Goal: Task Accomplishment & Management: Manage account settings

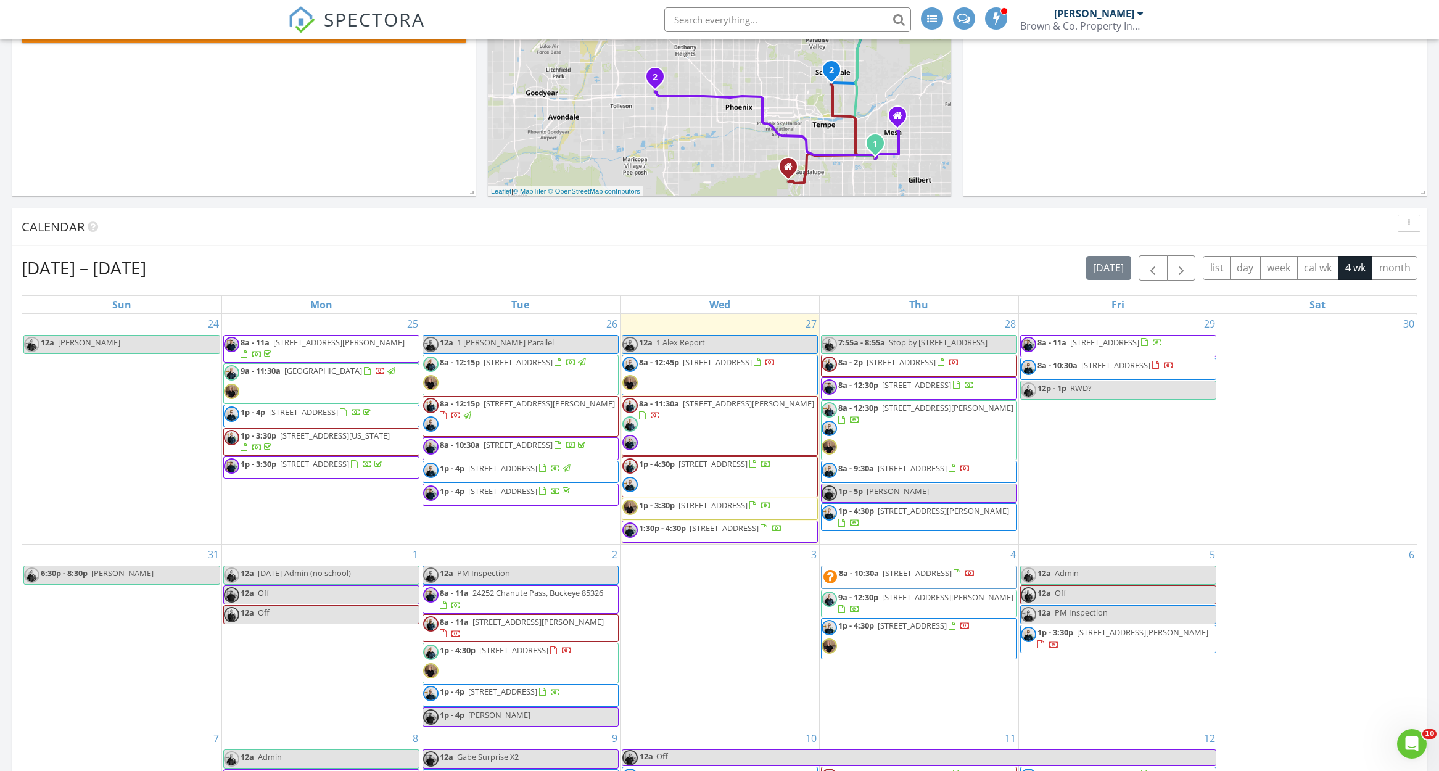
scroll to position [351, 0]
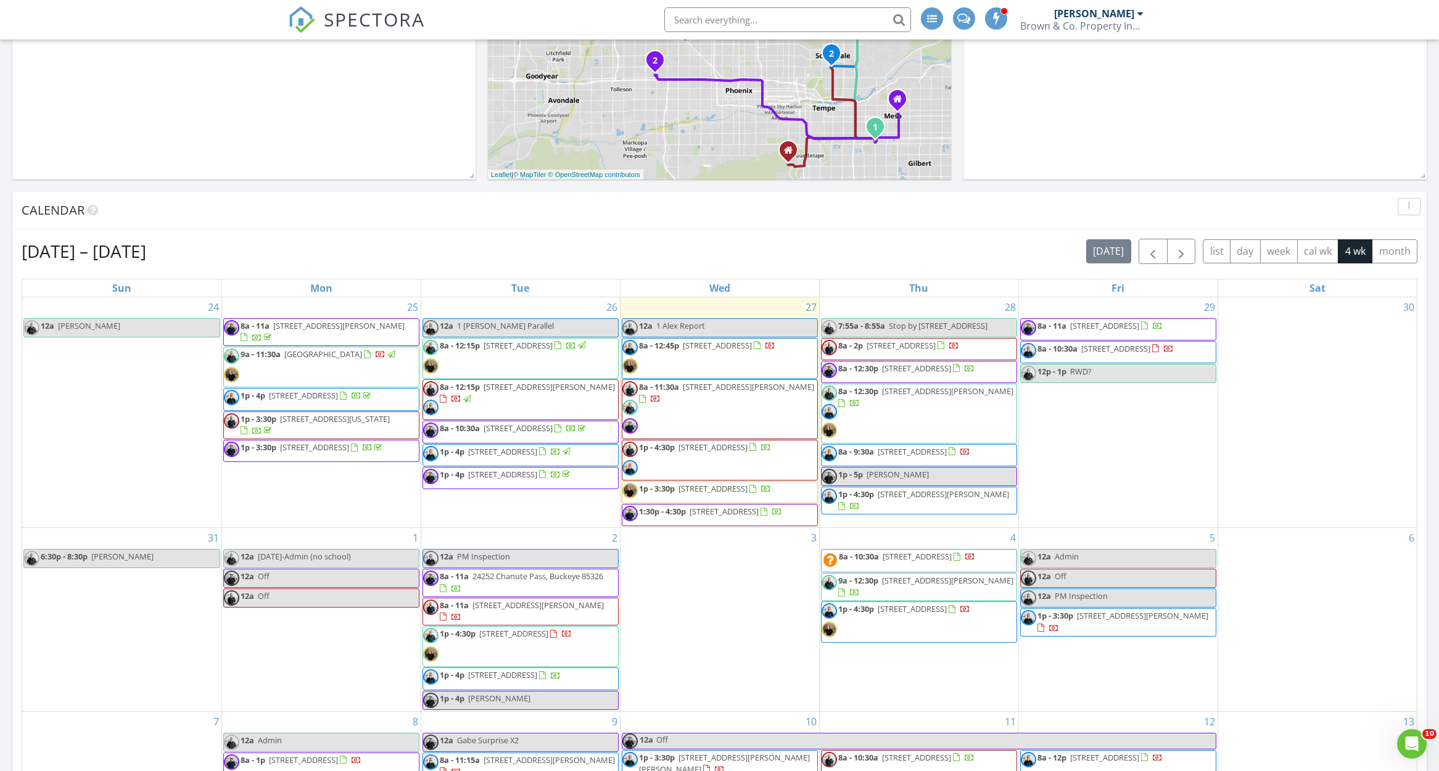
click at [575, 611] on span "4716 E Red Oak Ln 102, Gilbert 85297" at bounding box center [537, 605] width 131 height 11
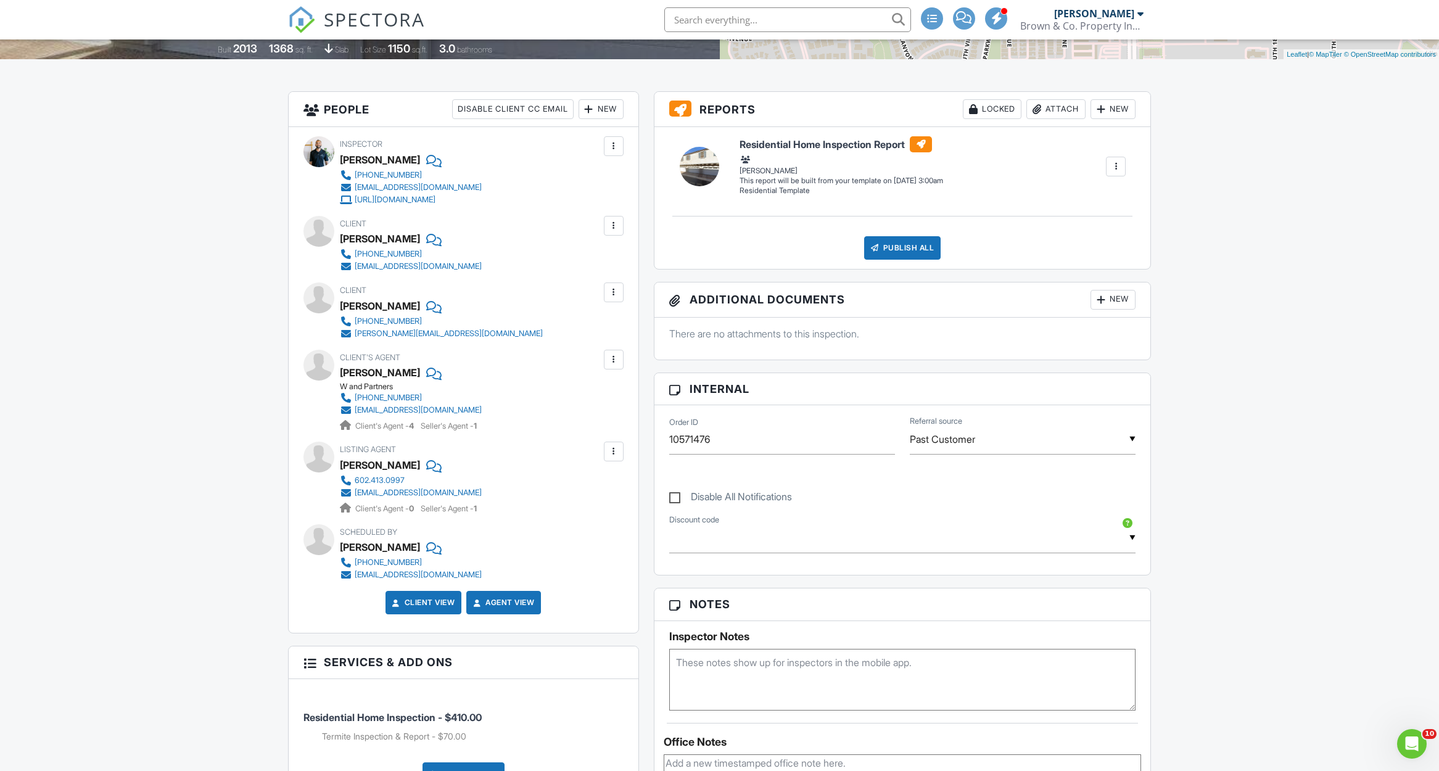
scroll to position [282, 0]
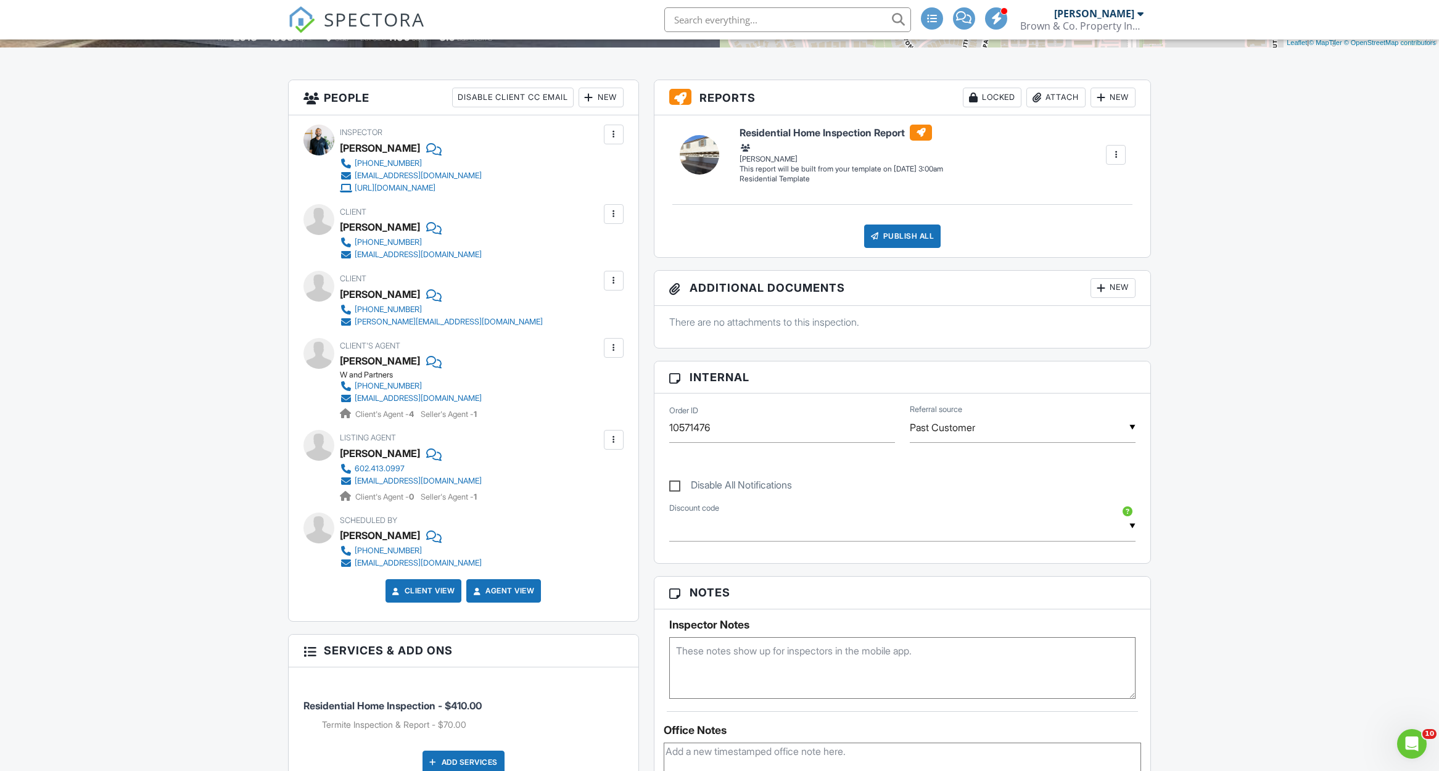
click at [769, 671] on textarea at bounding box center [902, 668] width 467 height 62
type textarea "l"
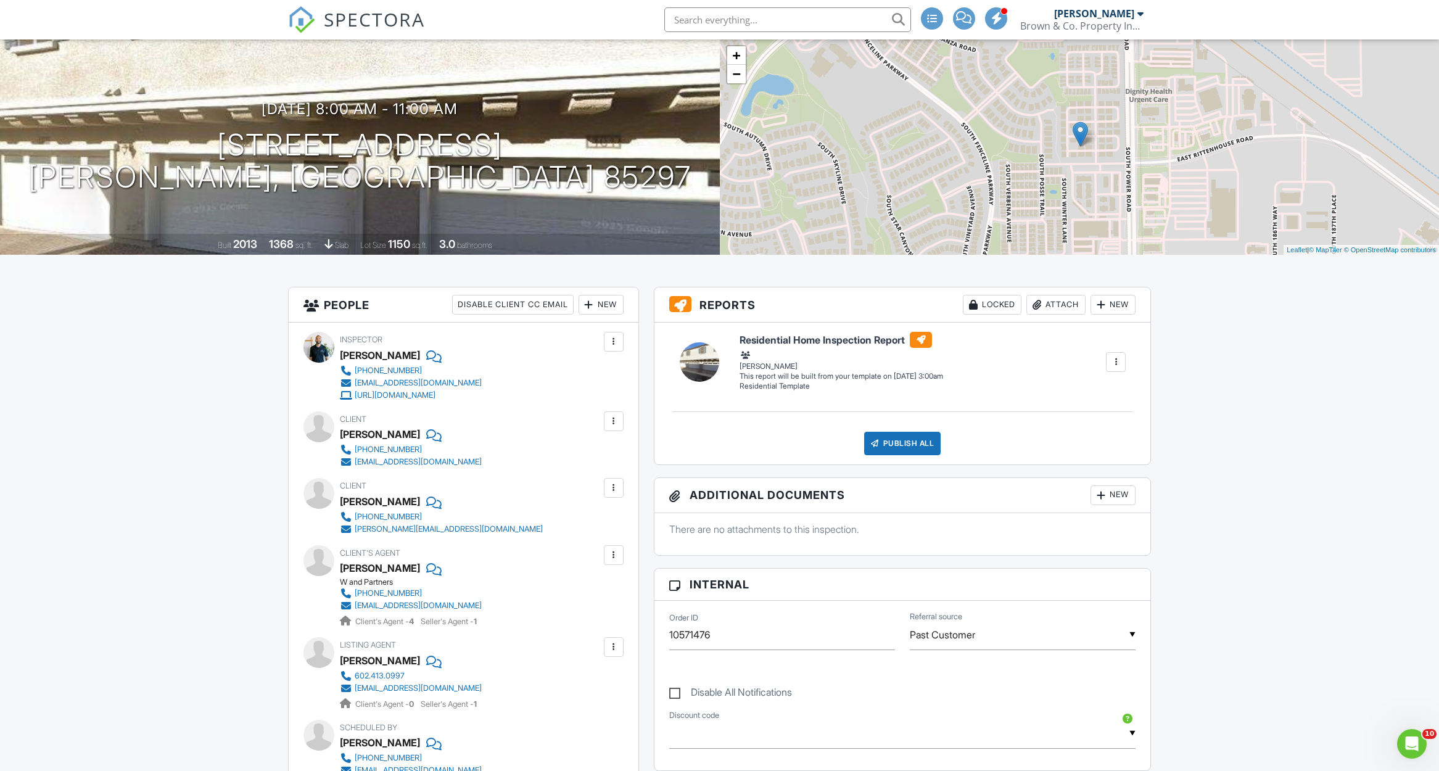
scroll to position [166, 0]
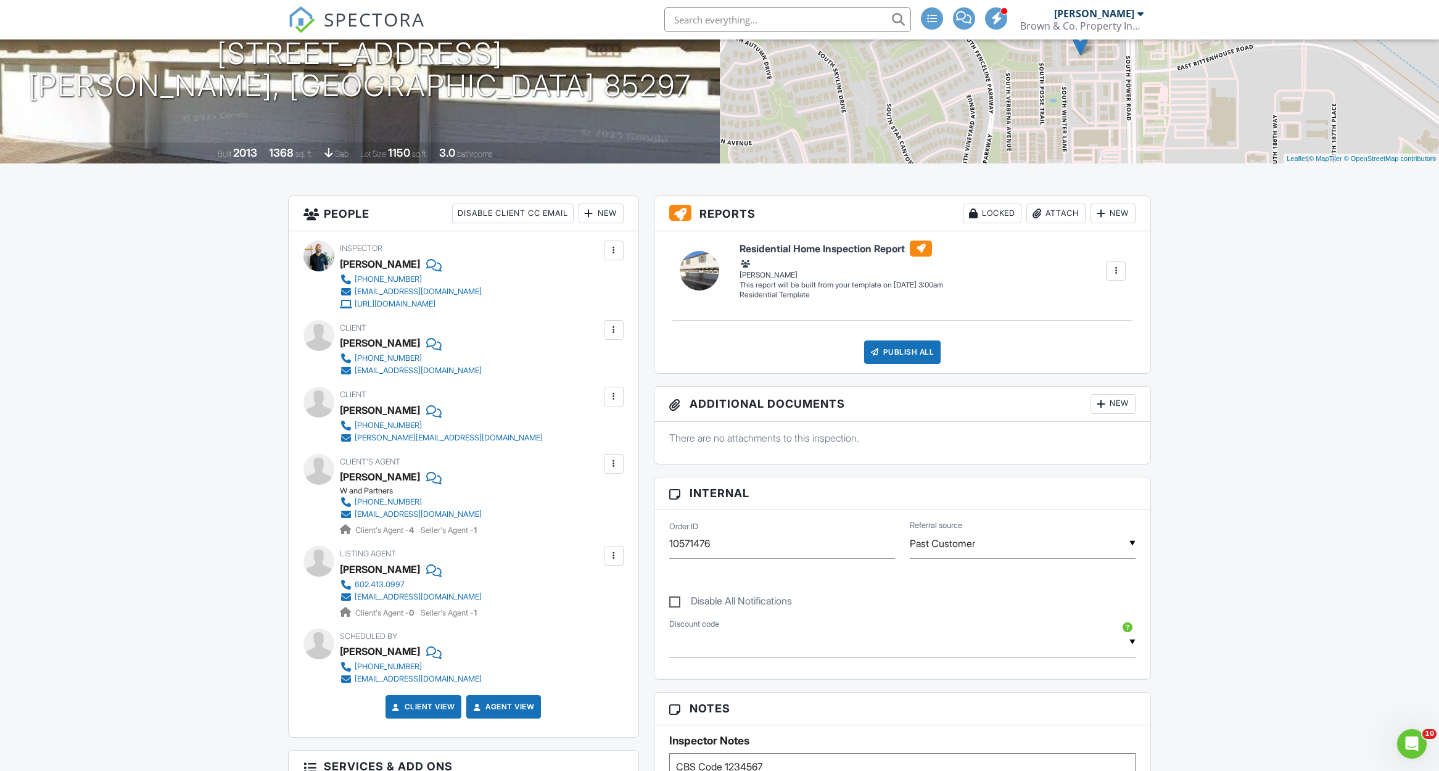
type textarea "CBS Code 1234567"
click at [738, 550] on input "10571476" at bounding box center [782, 544] width 226 height 30
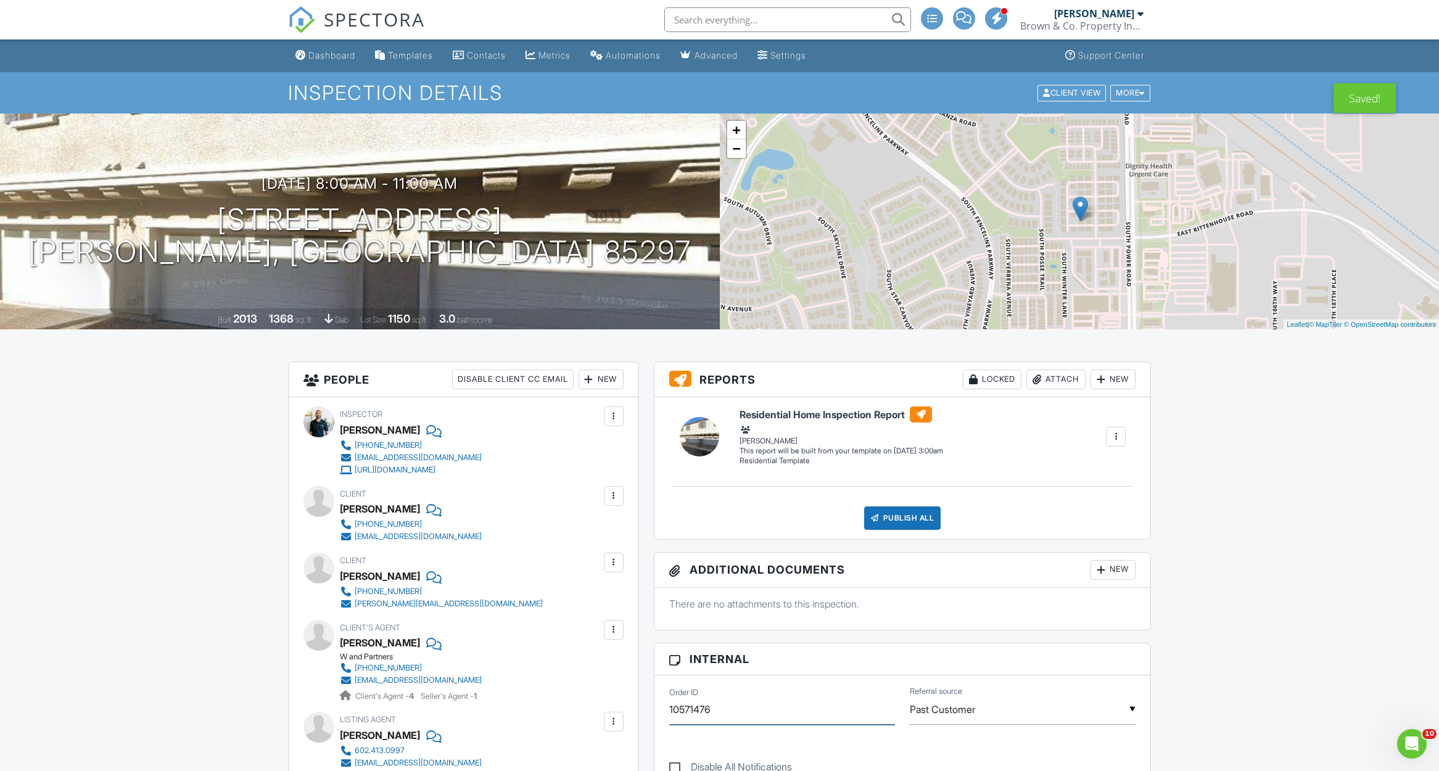
scroll to position [0, 0]
click at [326, 65] on link "Dashboard" at bounding box center [326, 55] width 70 height 23
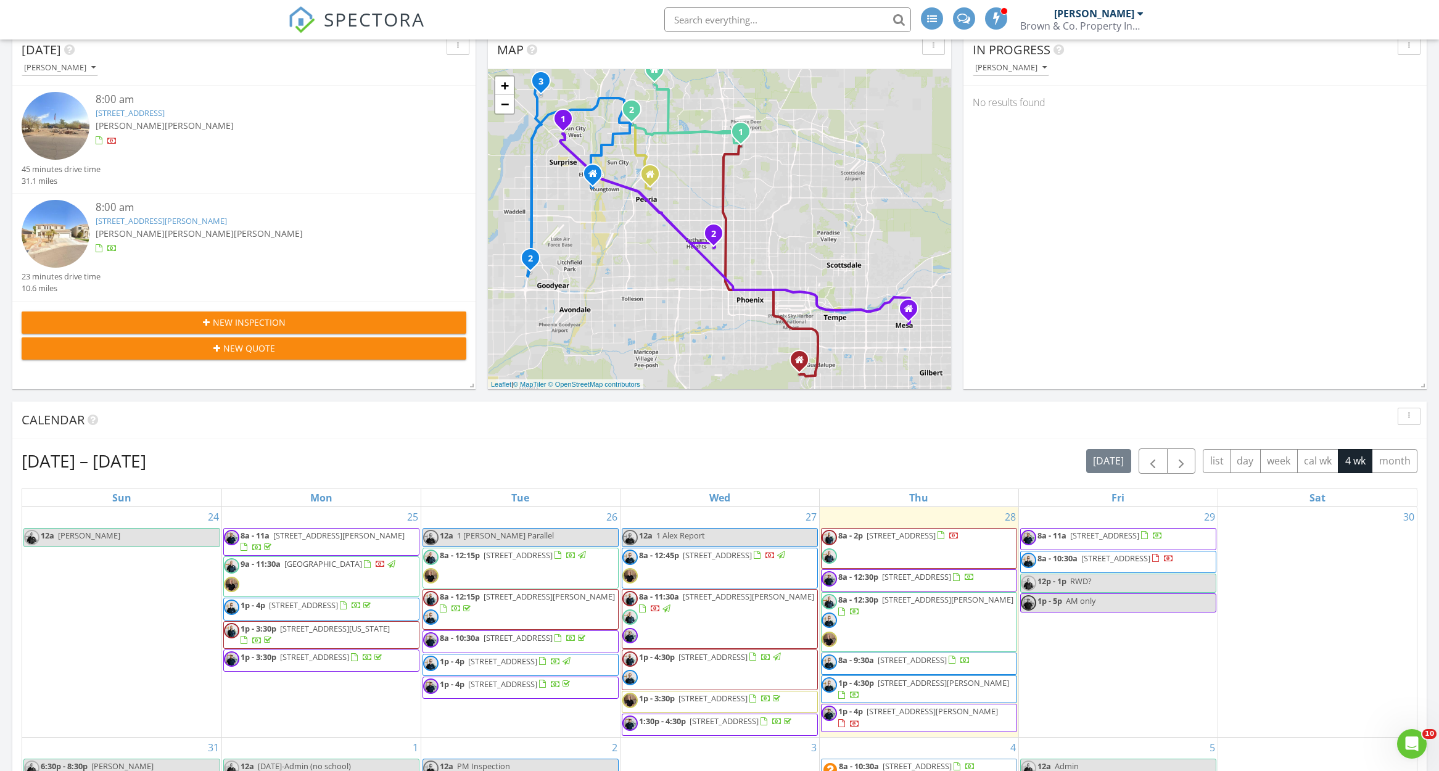
scroll to position [428, 0]
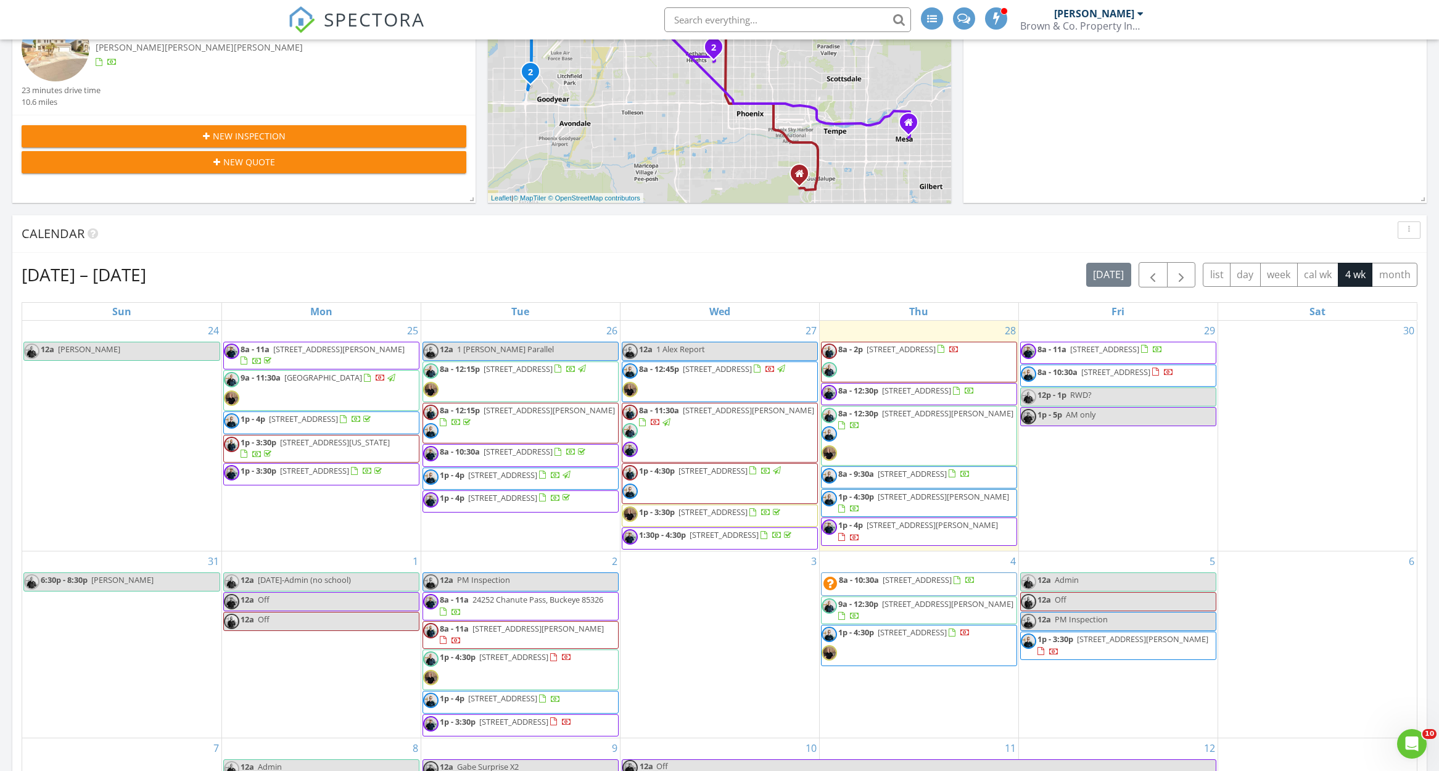
click at [945, 359] on span "8a - 2p 18049 N 13th Ave, Phoenix 85023" at bounding box center [891, 362] width 138 height 37
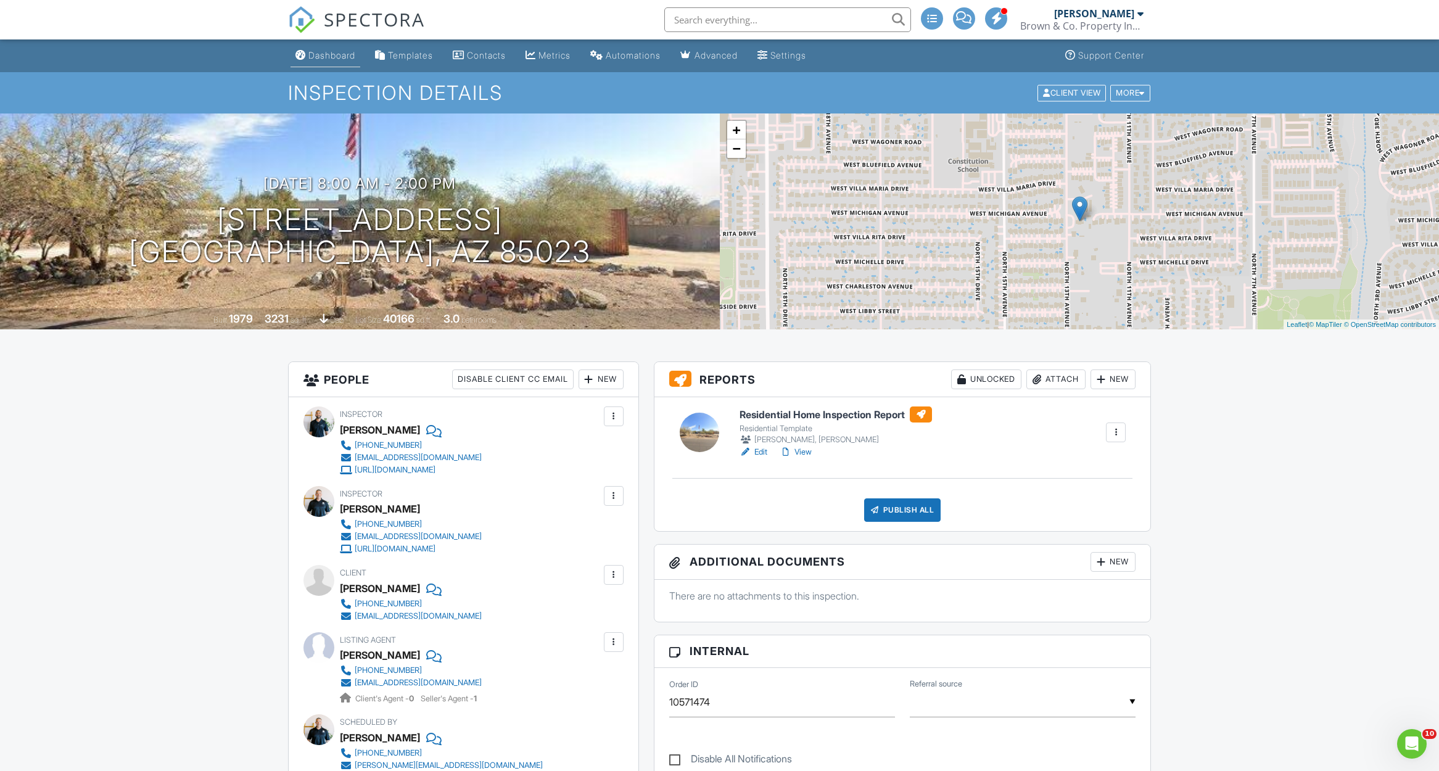
click at [308, 45] on link "Dashboard" at bounding box center [326, 55] width 70 height 23
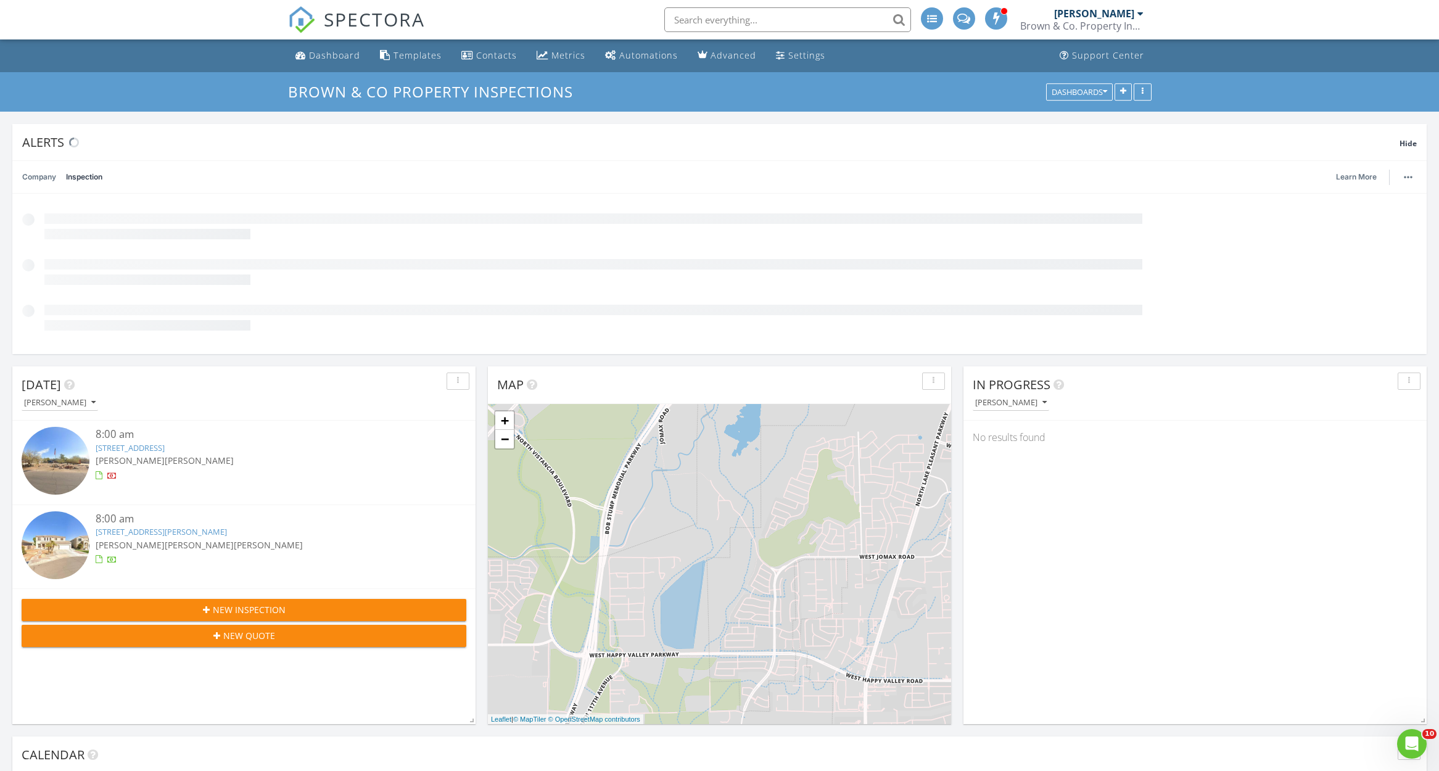
scroll to position [265, 463]
